Goal: Task Accomplishment & Management: Manage account settings

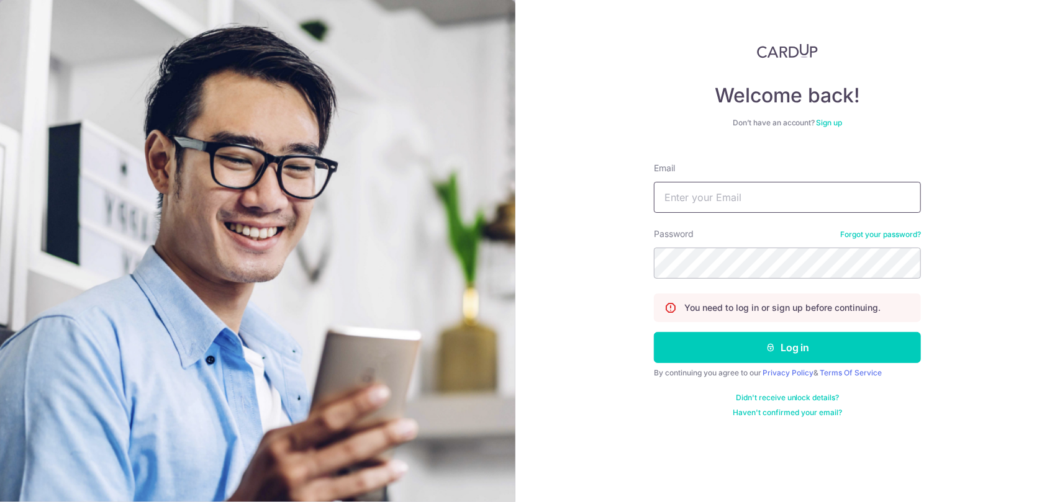
click at [714, 202] on input "Email" at bounding box center [787, 197] width 267 height 31
type input "[EMAIL_ADDRESS][DOMAIN_NAME]"
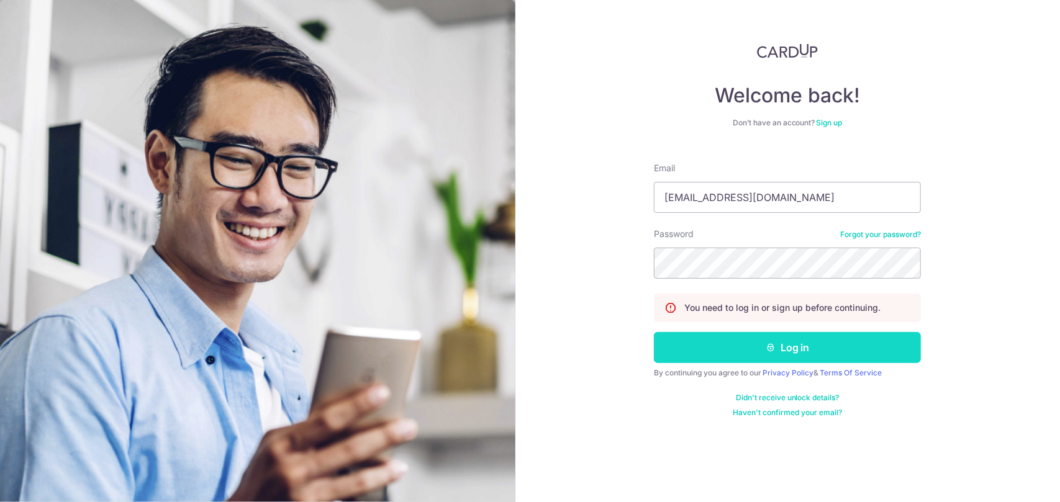
click at [735, 345] on button "Log in" at bounding box center [787, 347] width 267 height 31
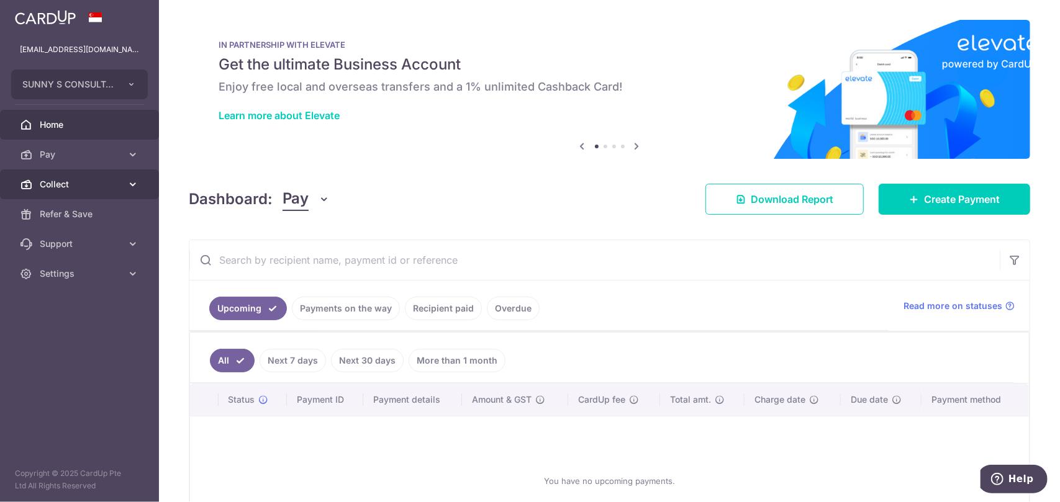
click at [70, 178] on span "Collect" at bounding box center [81, 184] width 82 height 12
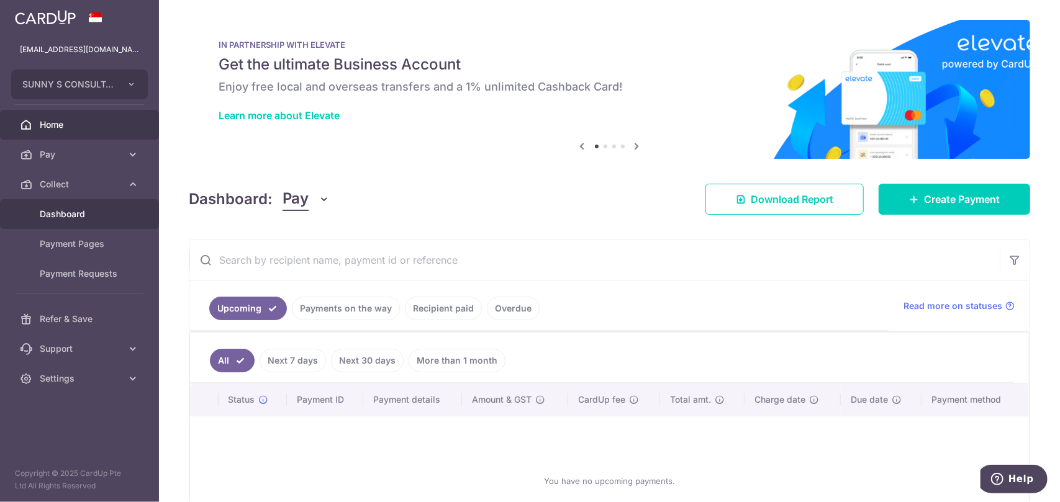
click at [81, 212] on span "Dashboard" at bounding box center [81, 214] width 82 height 12
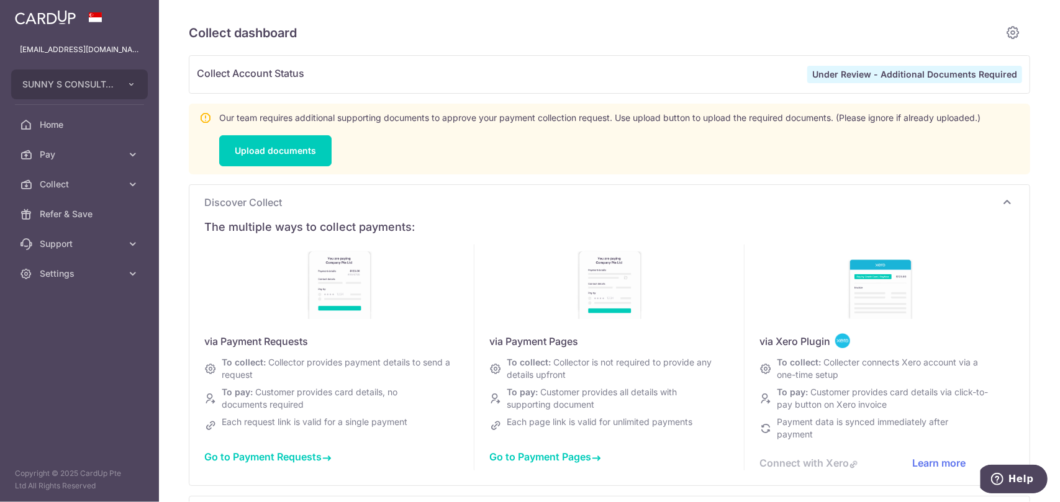
click at [873, 76] on strong "Under Review - Additional Documents Required" at bounding box center [914, 74] width 205 height 11
type input "October 2025"
click at [284, 150] on link "Upload documents" at bounding box center [275, 150] width 112 height 31
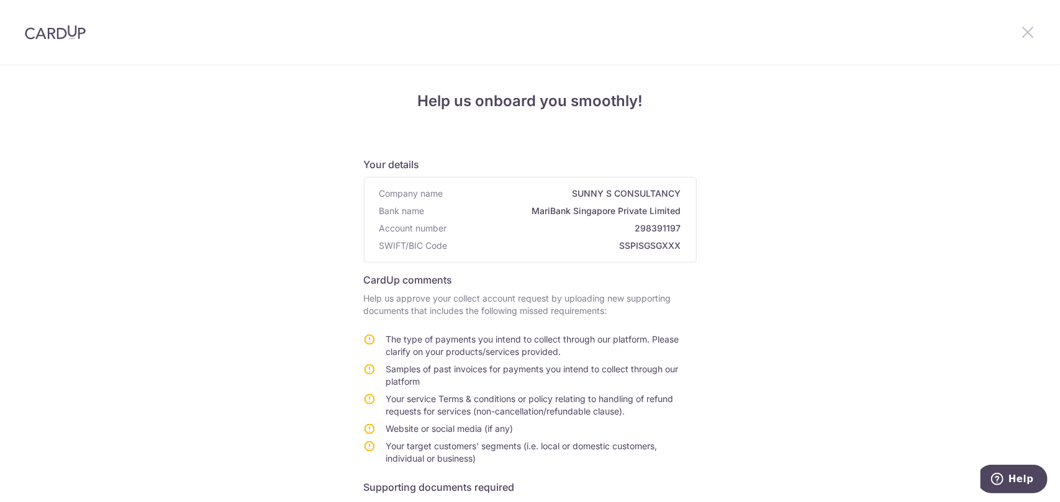
click at [1027, 32] on icon at bounding box center [1027, 32] width 15 height 16
